Goal: Information Seeking & Learning: Learn about a topic

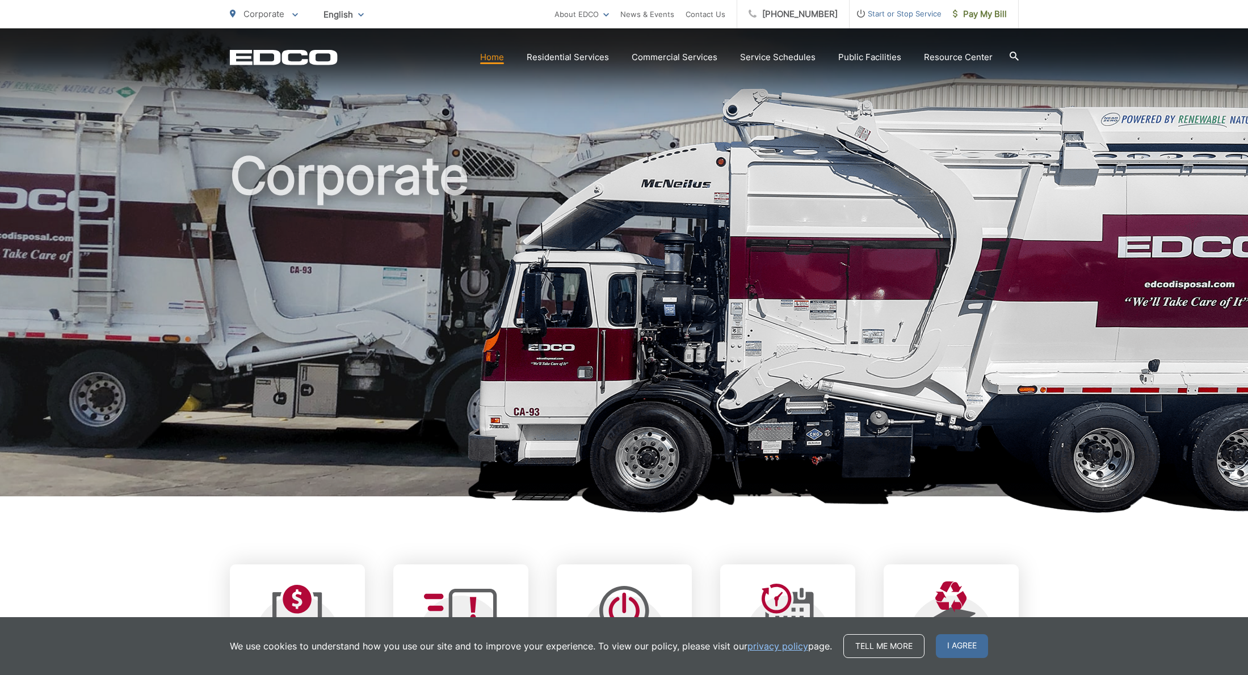
scroll to position [222, 0]
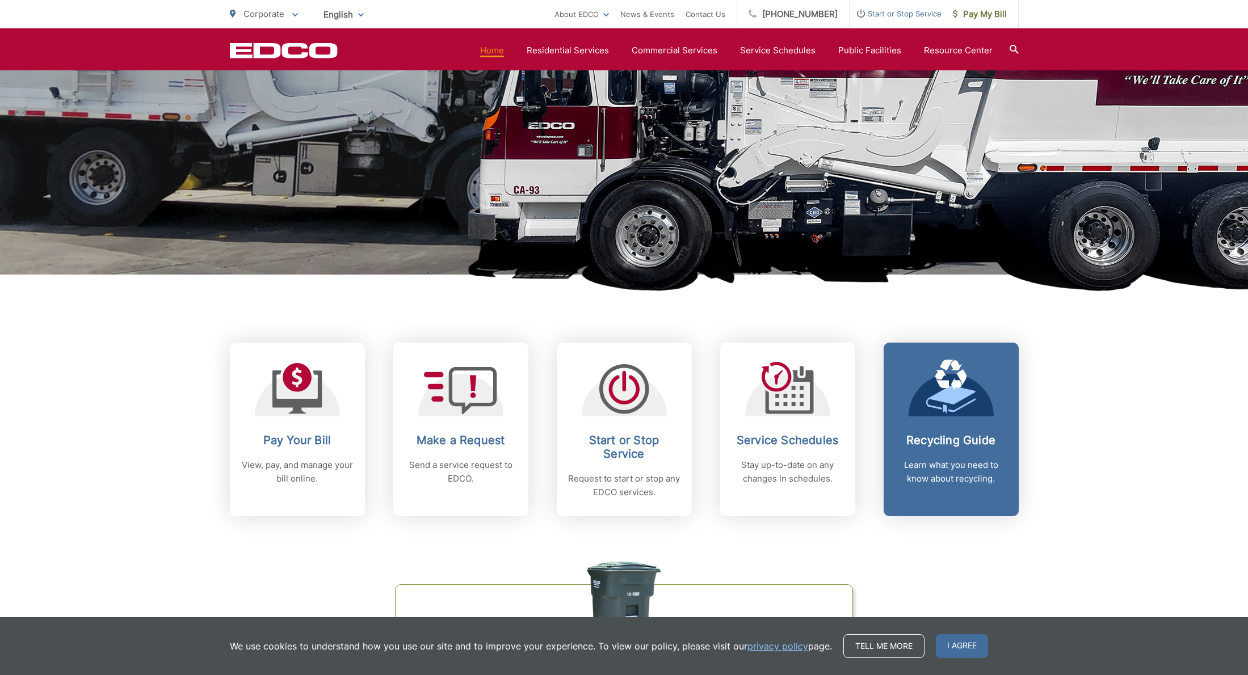
click at [935, 423] on link "Recycling Guide Learn what you need to know about recycling." at bounding box center [951, 430] width 135 height 174
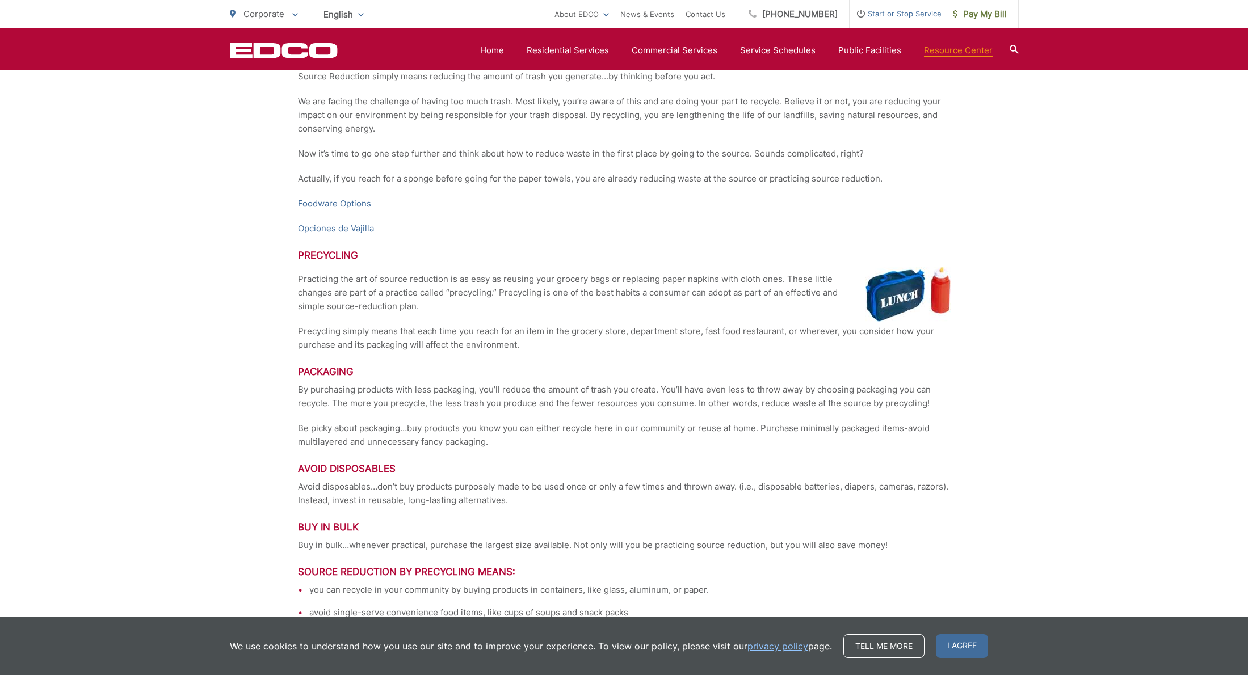
scroll to position [2164, 0]
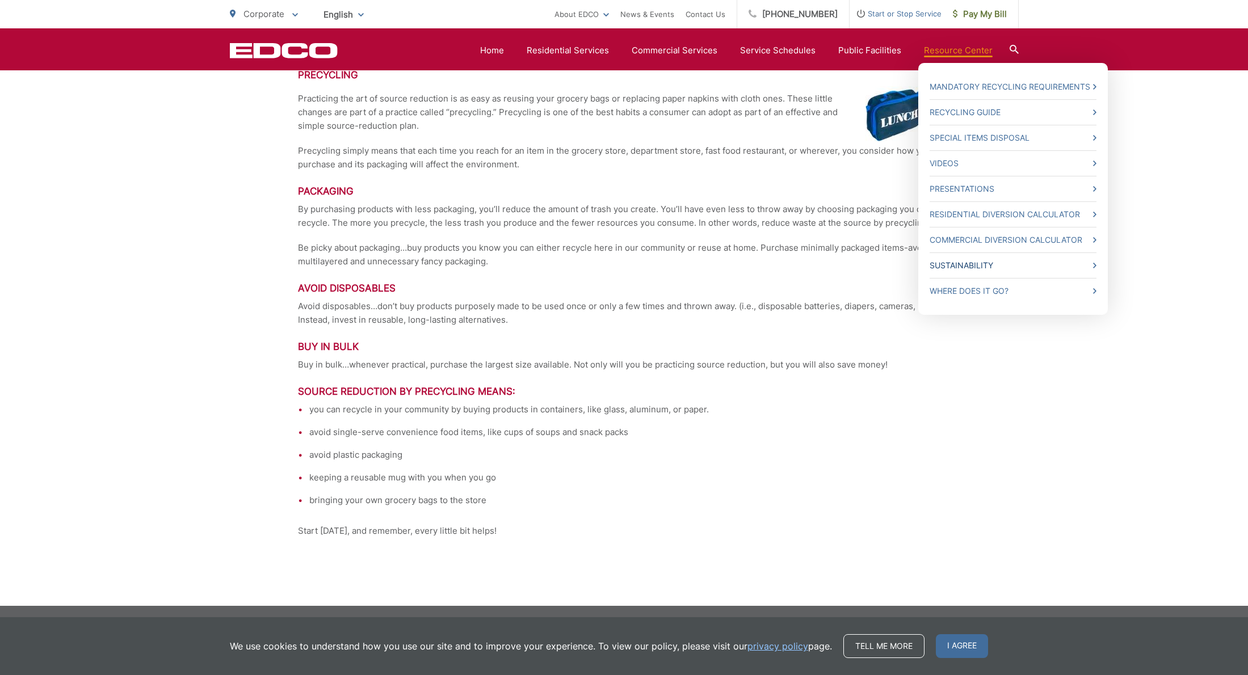
click at [952, 265] on link "Sustainability" at bounding box center [1013, 266] width 167 height 14
